Goal: Task Accomplishment & Management: Use online tool/utility

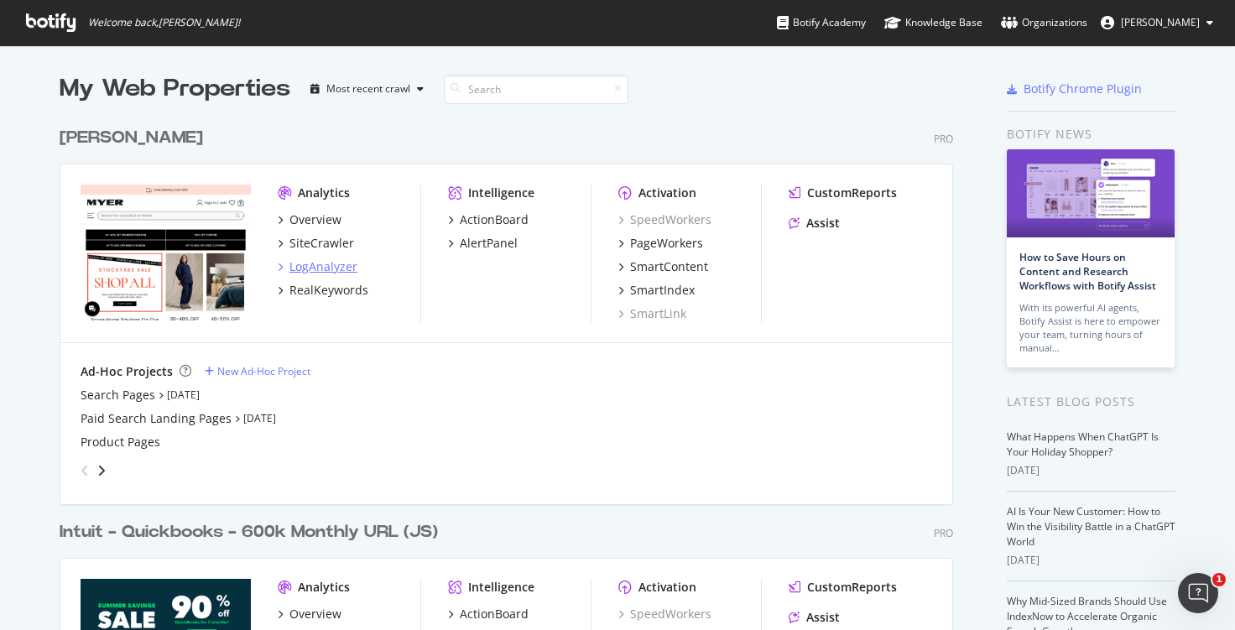
click at [307, 272] on div "LogAnalyzer" at bounding box center [323, 266] width 68 height 17
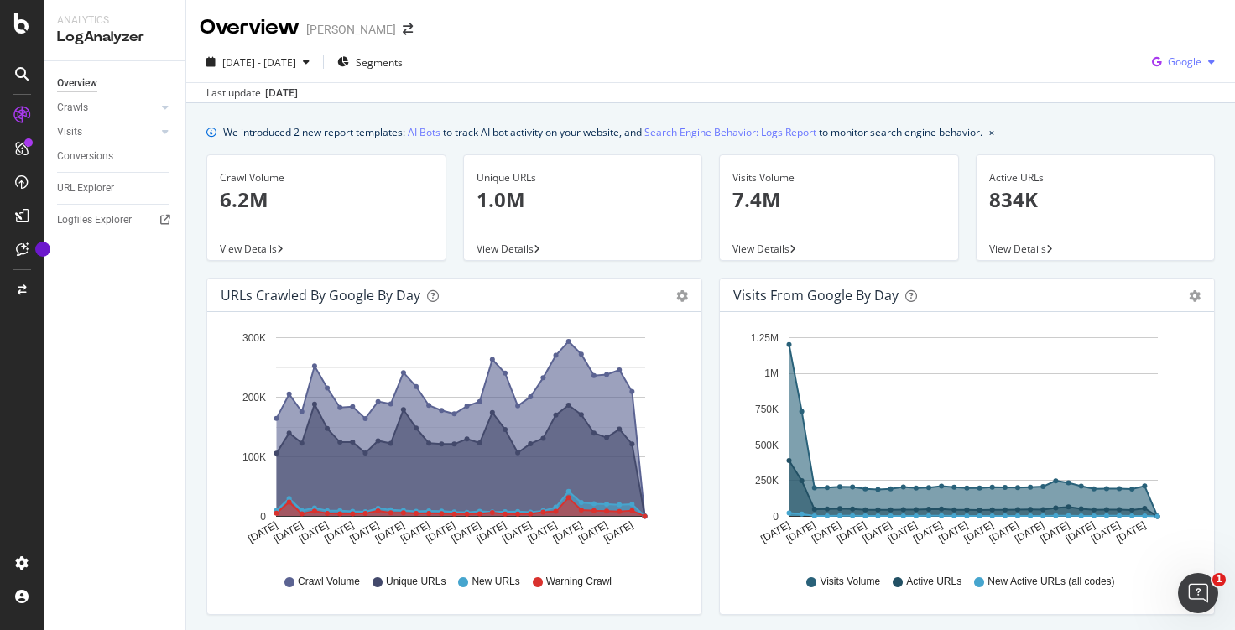
click at [1168, 68] on span "Google" at bounding box center [1185, 62] width 34 height 14
click at [1144, 155] on span at bounding box center [1137, 158] width 20 height 20
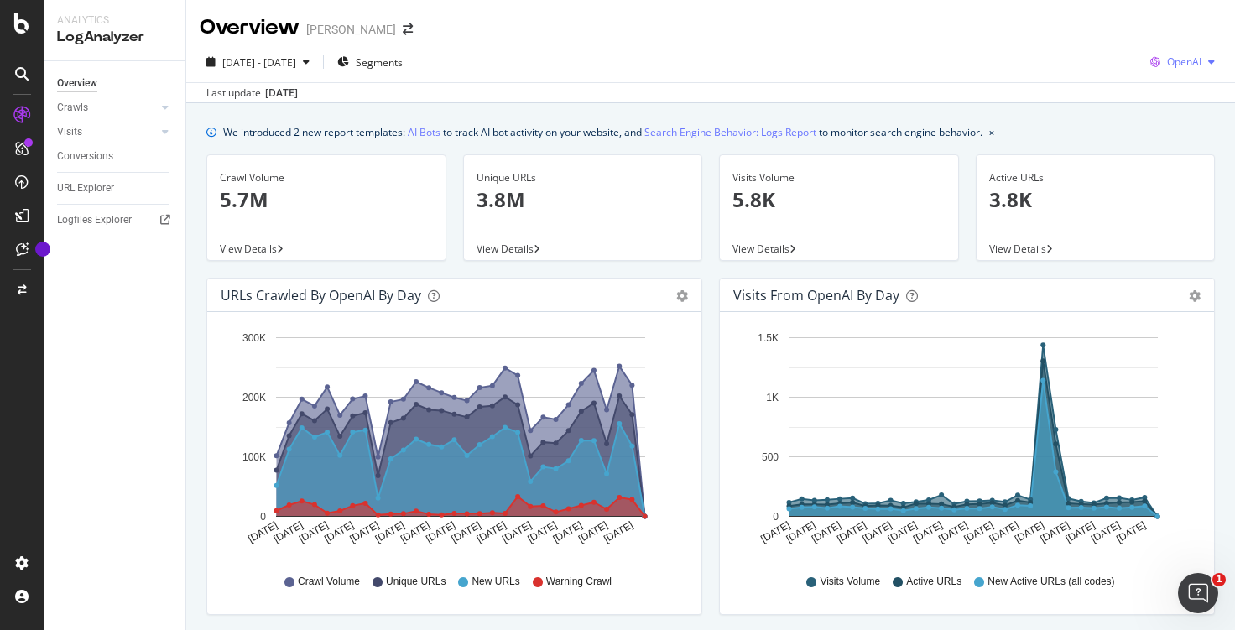
click at [1181, 63] on span "OpenAI" at bounding box center [1184, 62] width 34 height 14
click at [1146, 180] on div "Other AI Bots" at bounding box center [1169, 189] width 116 height 24
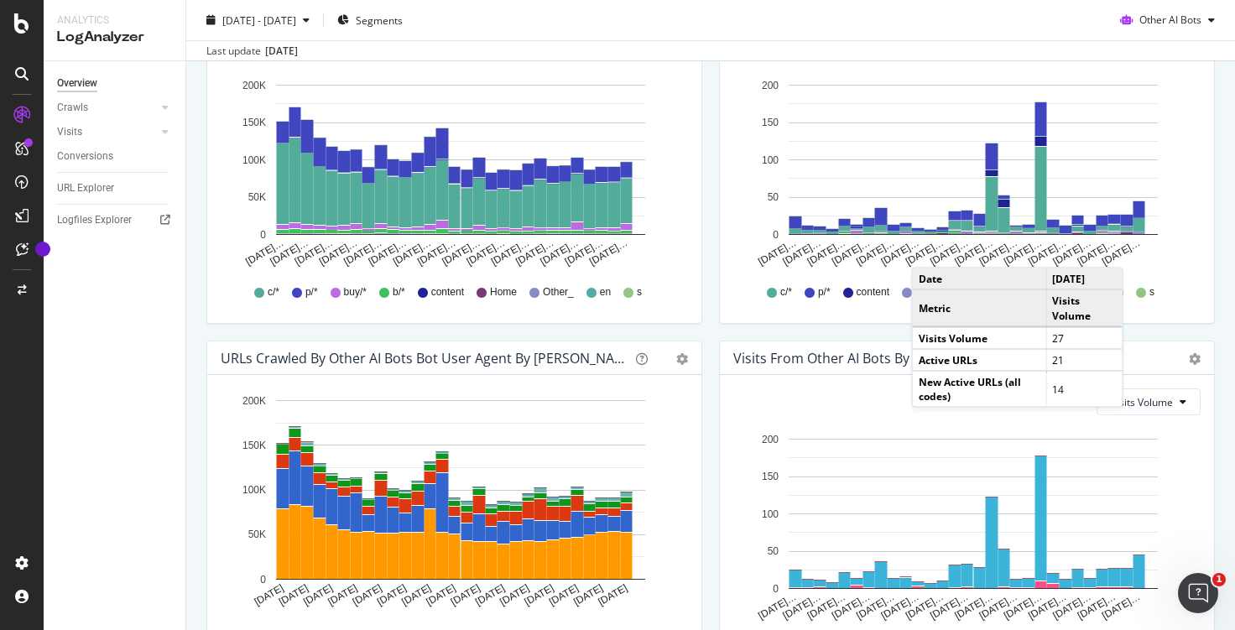
scroll to position [768, 0]
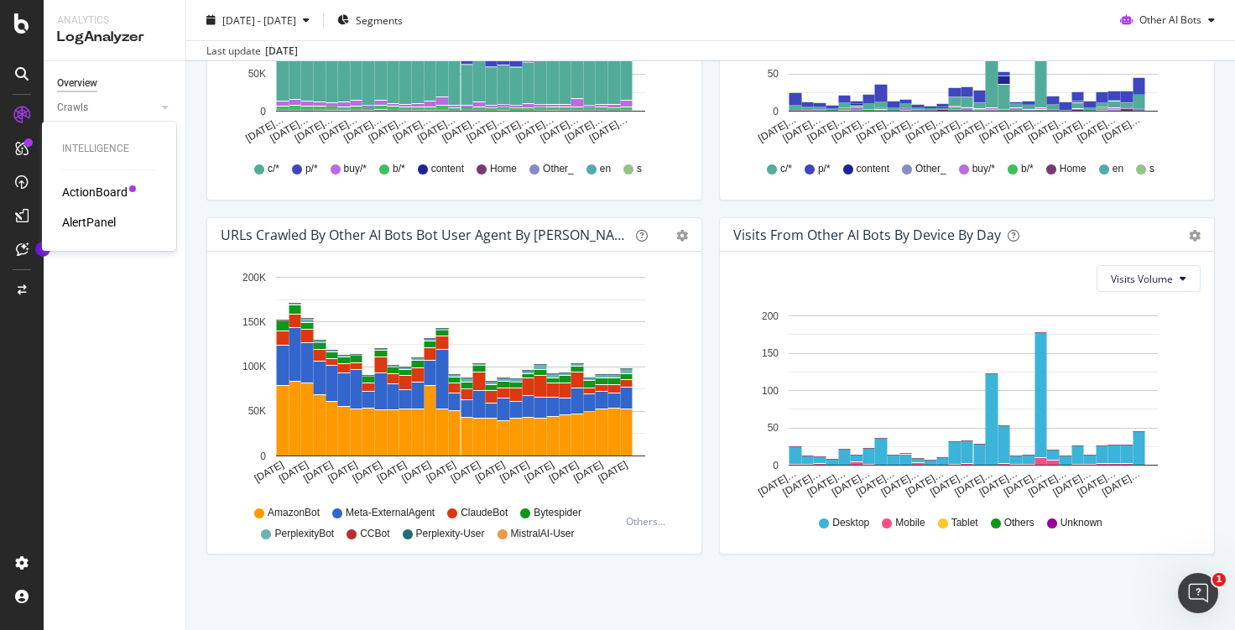
click at [88, 194] on div "ActionBoard" at bounding box center [94, 192] width 65 height 17
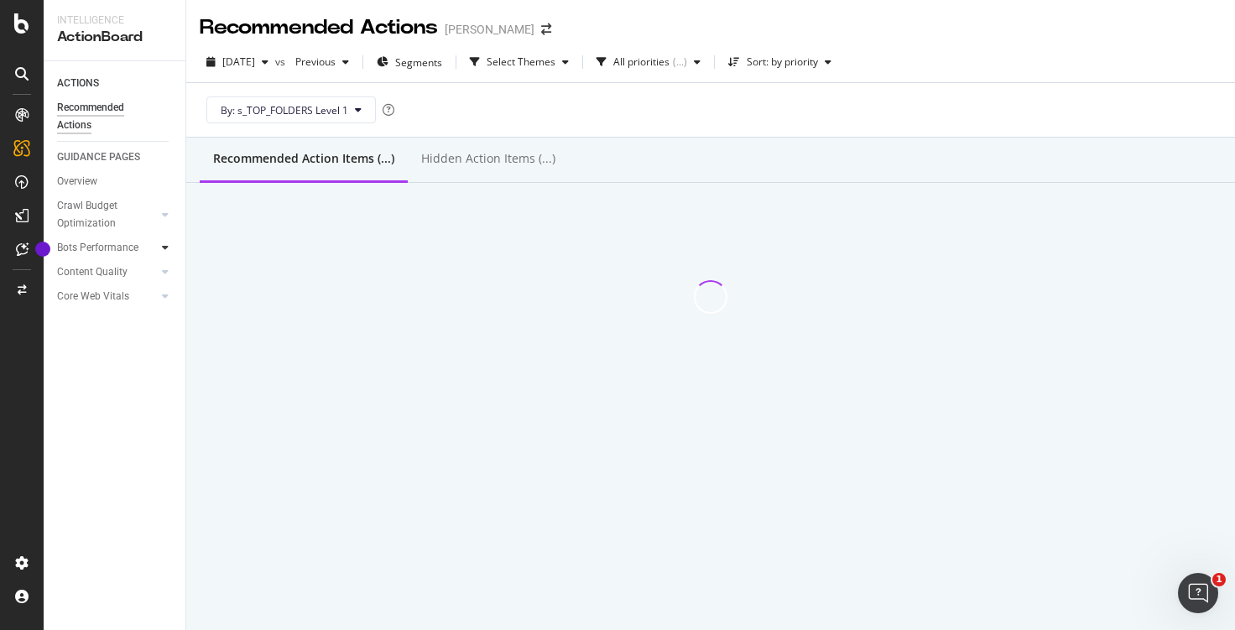
click at [166, 250] on icon at bounding box center [165, 247] width 7 height 10
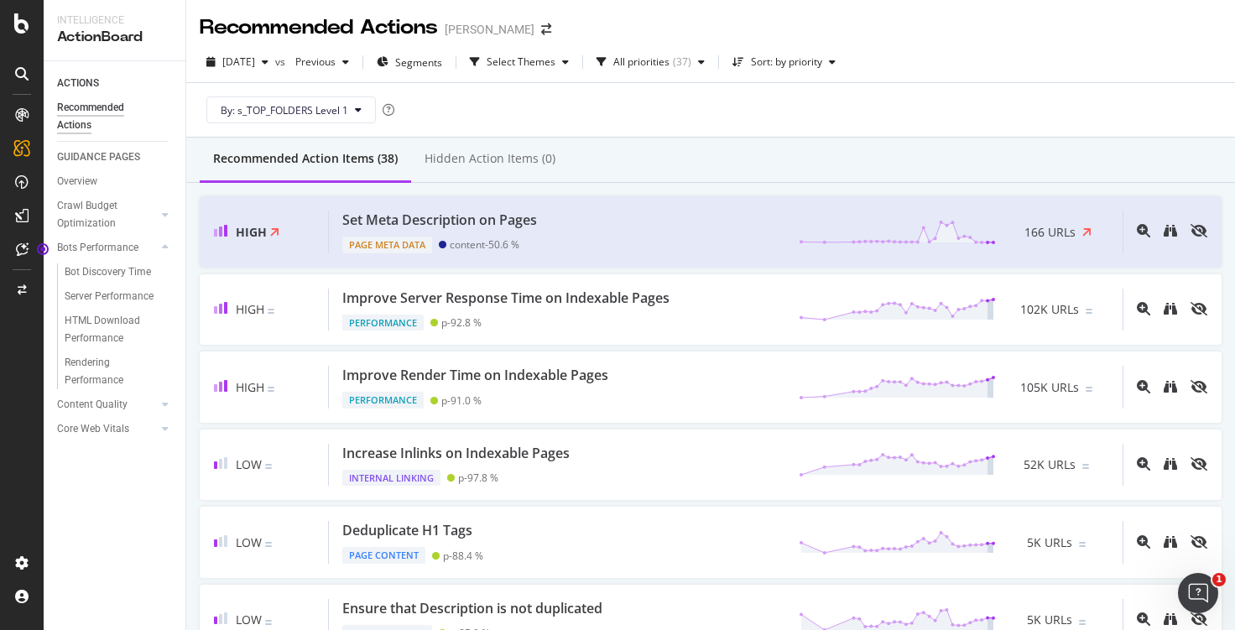
click at [130, 118] on div "Recommended Actions" at bounding box center [107, 116] width 101 height 35
